Goal: Information Seeking & Learning: Learn about a topic

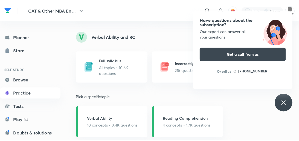
scroll to position [459, 0]
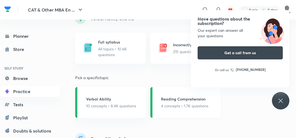
click at [168, 102] on div "Reading Comprehension 4 concepts • 1.7K questions" at bounding box center [184, 102] width 47 height 13
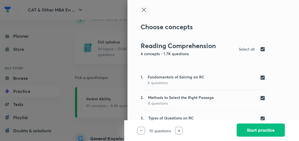
click at [257, 132] on button "Start practice" at bounding box center [260, 130] width 48 height 13
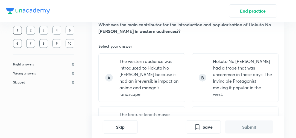
scroll to position [415, 0]
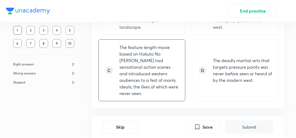
click at [161, 65] on p "The feature length movie based on Hokuto No [PERSON_NAME] had sensational actio…" at bounding box center [148, 70] width 59 height 52
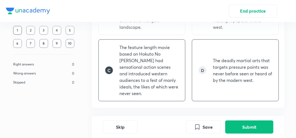
click at [228, 79] on div "D The deadly martial arts that targets pressure points was never before seen or…" at bounding box center [235, 70] width 87 height 62
click at [163, 79] on p "The feature length movie based on Hokuto No [PERSON_NAME] had sensational actio…" at bounding box center [148, 70] width 59 height 52
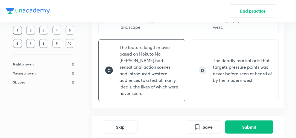
drag, startPoint x: 213, startPoint y: 79, endPoint x: 136, endPoint y: 78, distance: 77.6
click at [212, 79] on div "D The deadly martial arts that targets pressure points was never before seen or…" at bounding box center [235, 70] width 87 height 62
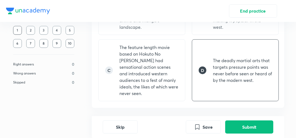
drag, startPoint x: 136, startPoint y: 78, endPoint x: 199, endPoint y: 77, distance: 63.4
click at [140, 77] on p "The feature length movie based on Hokuto No [PERSON_NAME] had sensational actio…" at bounding box center [148, 70] width 59 height 52
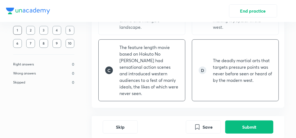
click at [200, 77] on div "D The deadly martial arts that targets pressure points was never before seen or…" at bounding box center [235, 70] width 87 height 62
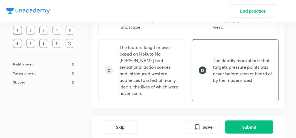
click at [221, 134] on div "Skip Save Submit" at bounding box center [188, 127] width 192 height 22
click at [228, 125] on button "Submit" at bounding box center [249, 126] width 48 height 13
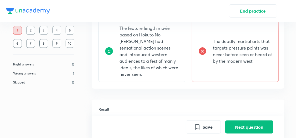
scroll to position [409, 0]
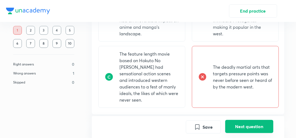
click at [246, 123] on button "Next question" at bounding box center [249, 126] width 48 height 13
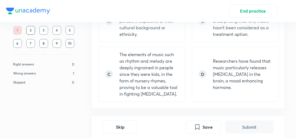
scroll to position [389, 0]
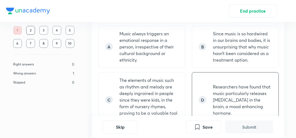
click at [242, 87] on p "Researchers have found that music particularly releases [MEDICAL_DATA] in the b…" at bounding box center [242, 99] width 59 height 33
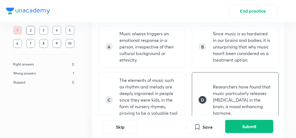
click at [248, 124] on button "Submit" at bounding box center [249, 126] width 48 height 13
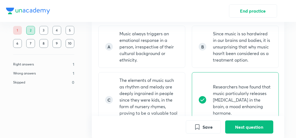
scroll to position [527, 0]
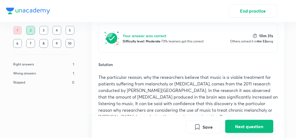
click at [244, 123] on button "Next question" at bounding box center [249, 126] width 48 height 13
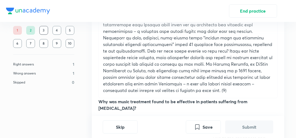
scroll to position [328, 0]
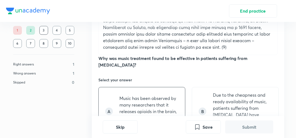
click at [155, 95] on p "Music has been observed by many researchers that it releases opioids in the bra…" at bounding box center [148, 111] width 59 height 33
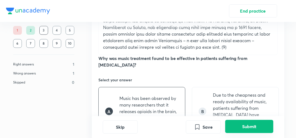
click at [237, 129] on button "Submit" at bounding box center [249, 126] width 48 height 13
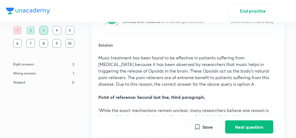
scroll to position [558, 0]
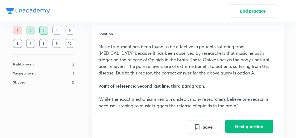
click at [237, 120] on button "Next question" at bounding box center [249, 126] width 48 height 13
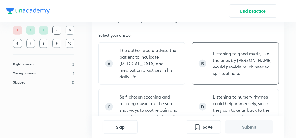
scroll to position [394, 0]
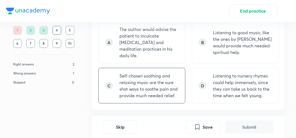
click at [169, 74] on p "Self-chosen soothing and relaxing music are the sure shot ways to soothe pain a…" at bounding box center [148, 85] width 59 height 26
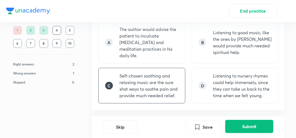
click at [248, 125] on button "Submit" at bounding box center [249, 126] width 48 height 13
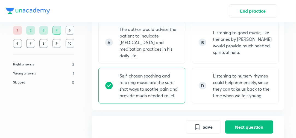
scroll to position [501, 0]
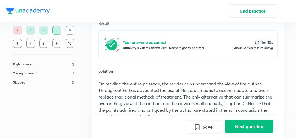
click at [250, 125] on button "Next question" at bounding box center [249, 126] width 48 height 13
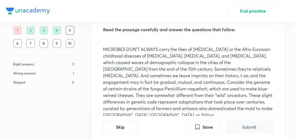
scroll to position [66, 0]
